Goal: Find specific page/section: Locate a particular part of the current website

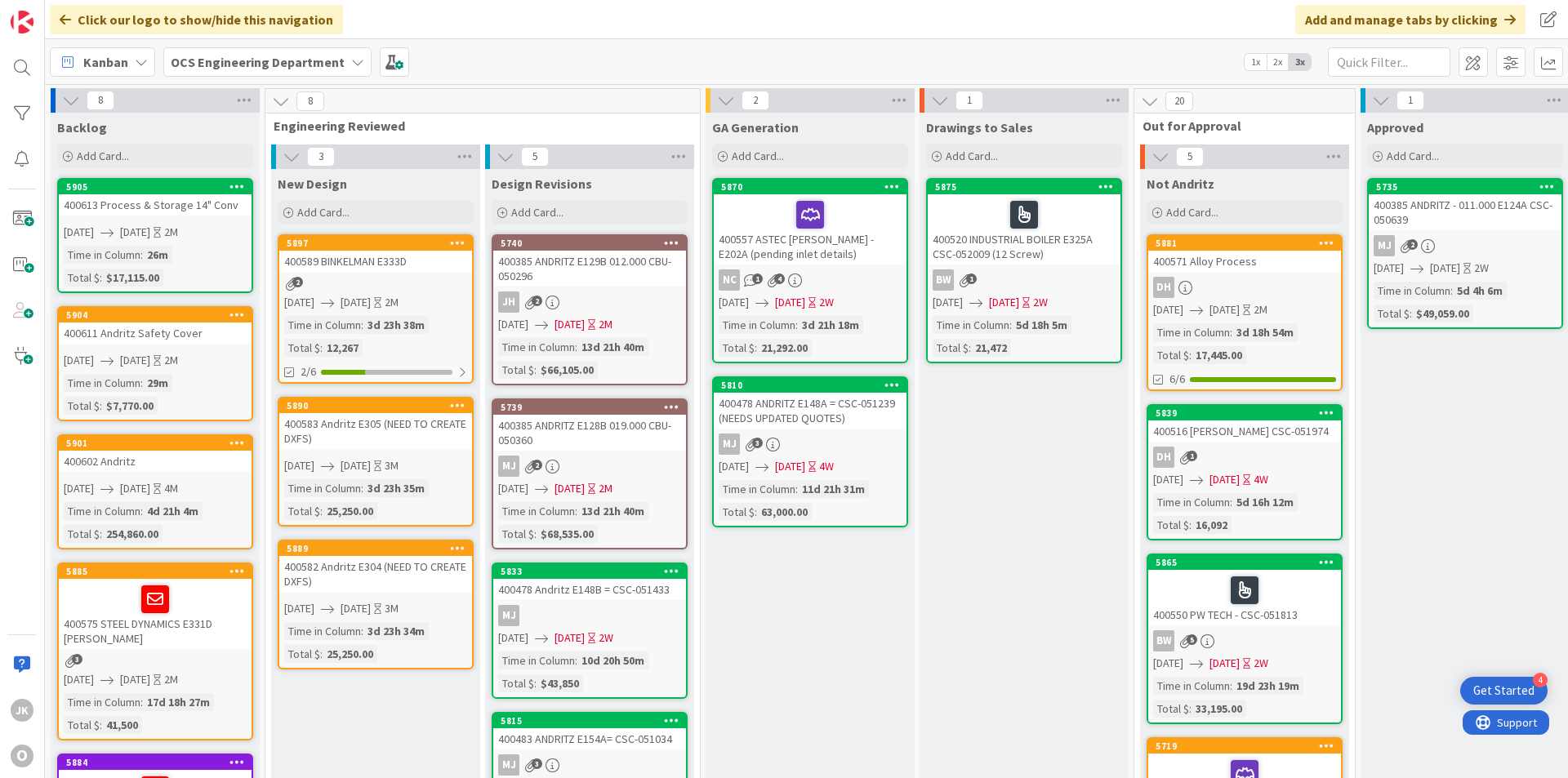
scroll to position [0, 1416]
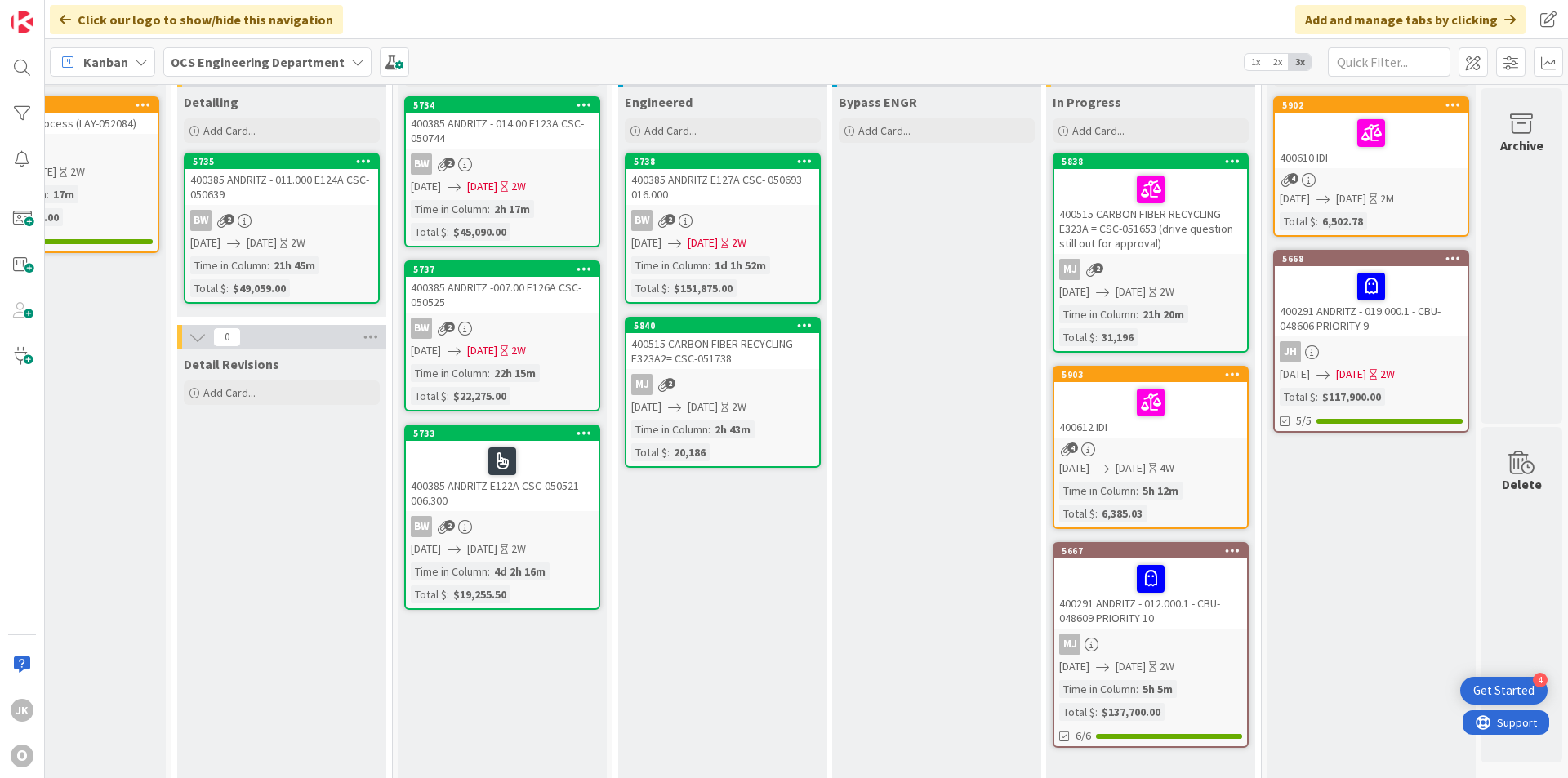
scroll to position [0, 1416]
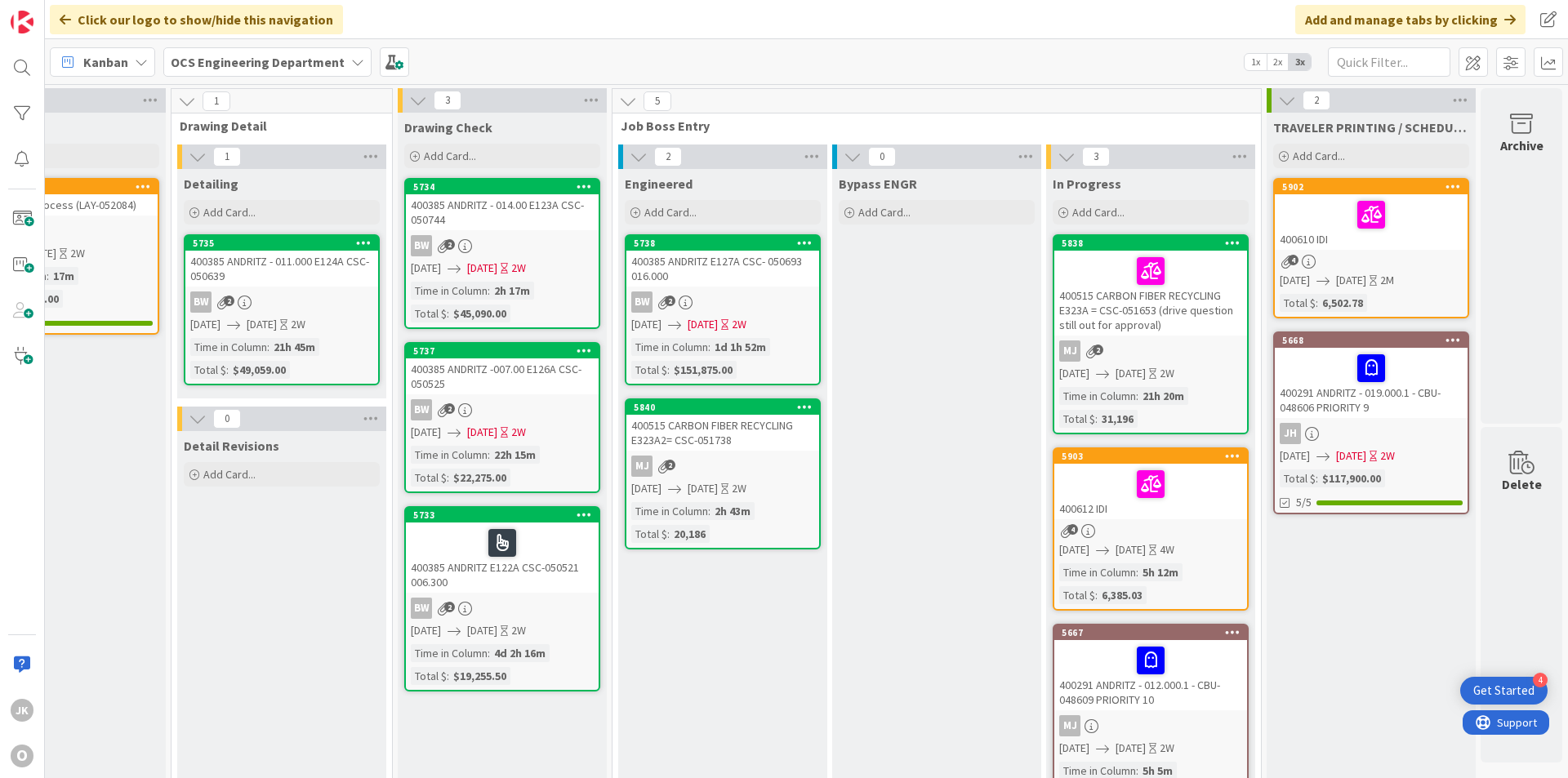
click at [714, 440] on div "400515 CARBON FIBER RECYCLING E323A2= CSC-051738" at bounding box center [723, 432] width 193 height 36
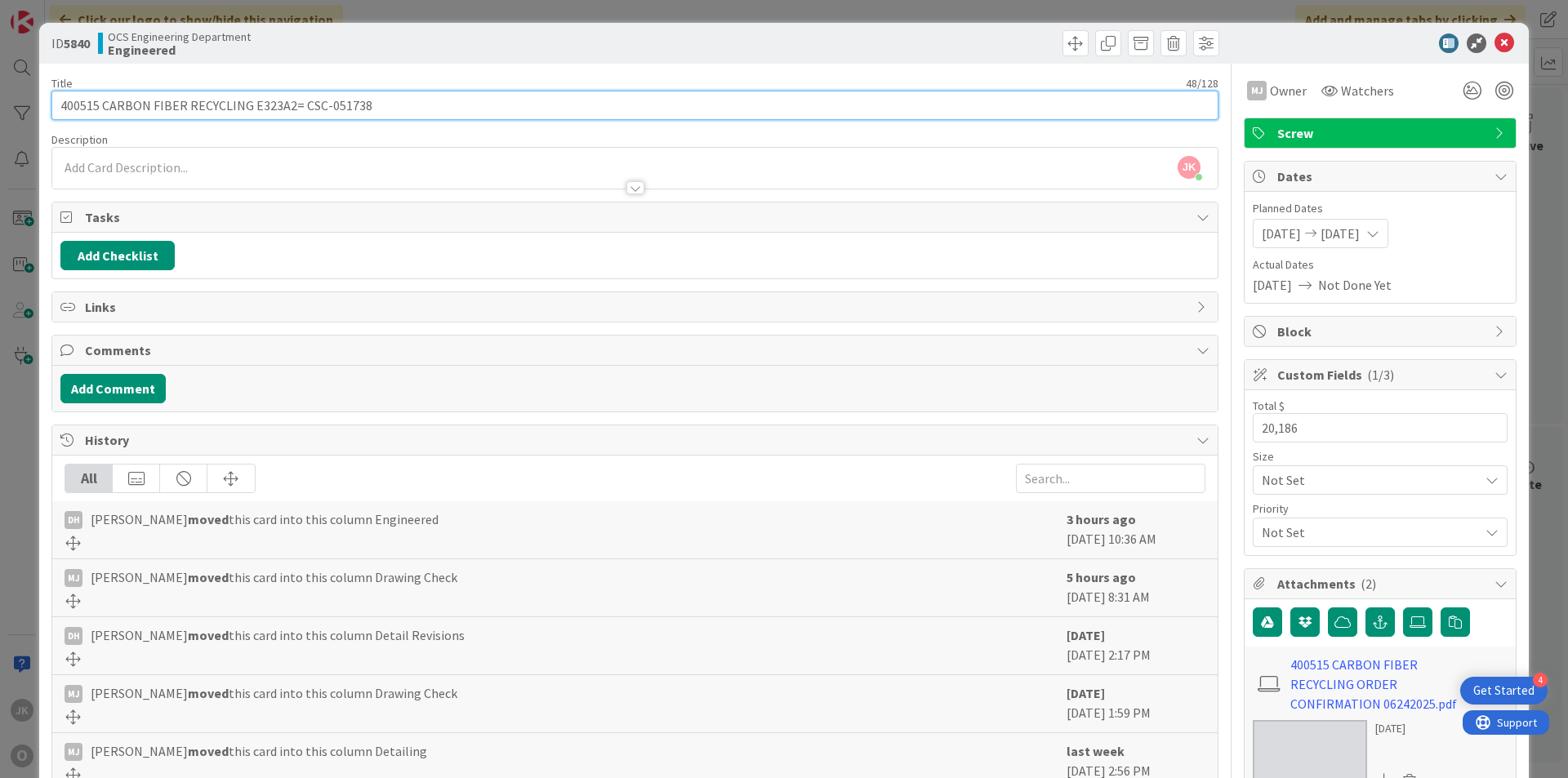
drag, startPoint x: 357, startPoint y: 103, endPoint x: 299, endPoint y: 109, distance: 58.3
click at [299, 109] on input "400515 CARBON FIBER RECYCLING E323A2= CSC-051738" at bounding box center [635, 105] width 1167 height 30
